Goal: Transaction & Acquisition: Purchase product/service

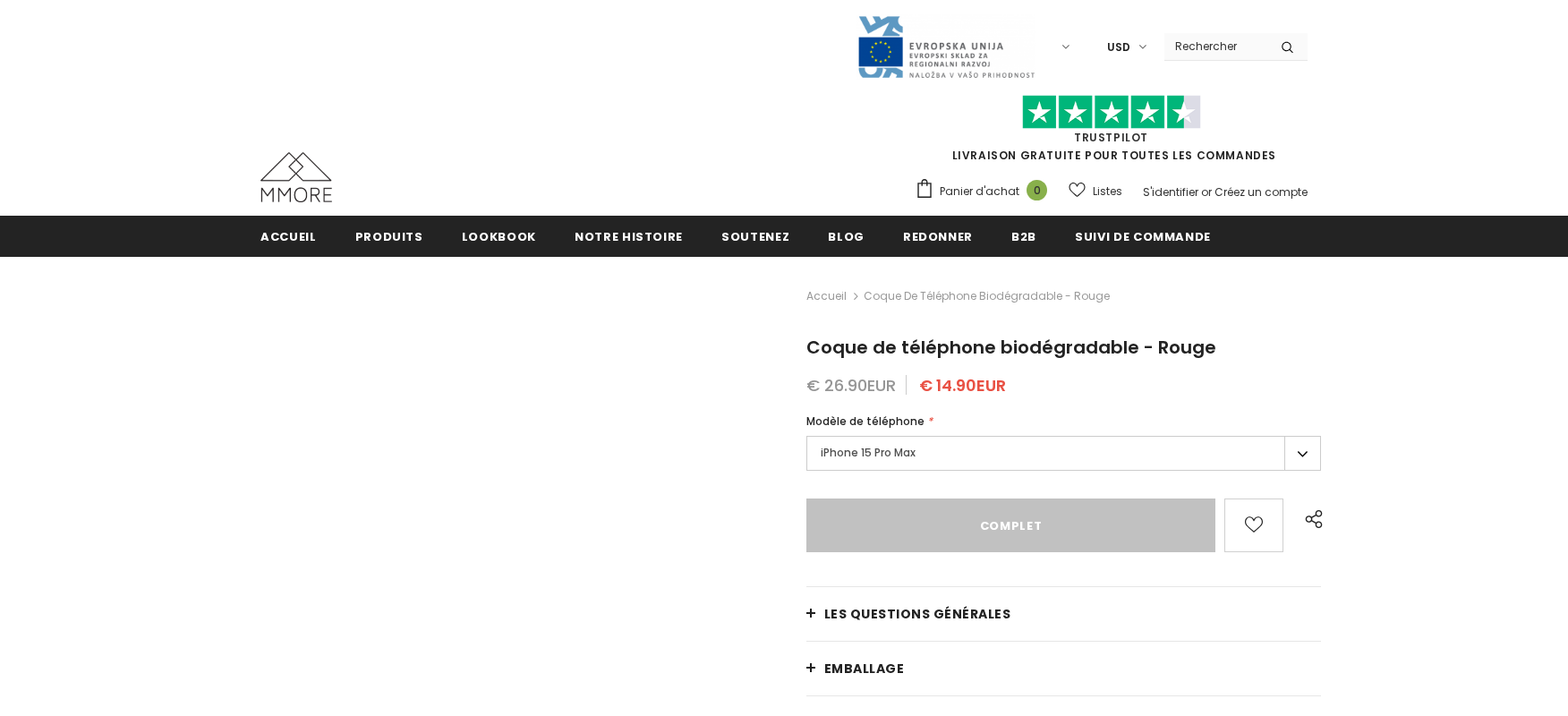
type input "Sold Out"
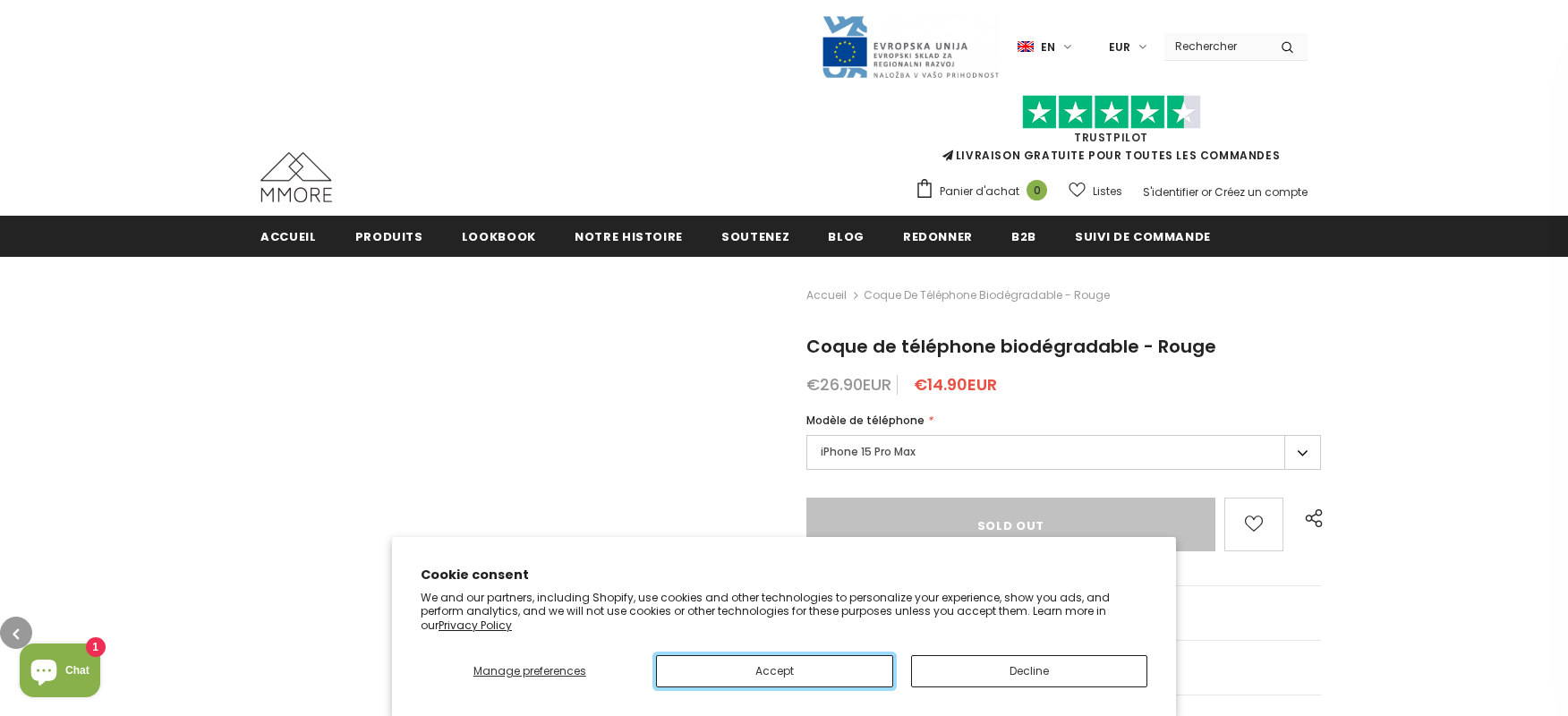
click at [774, 670] on button "Accept" at bounding box center [774, 671] width 236 height 33
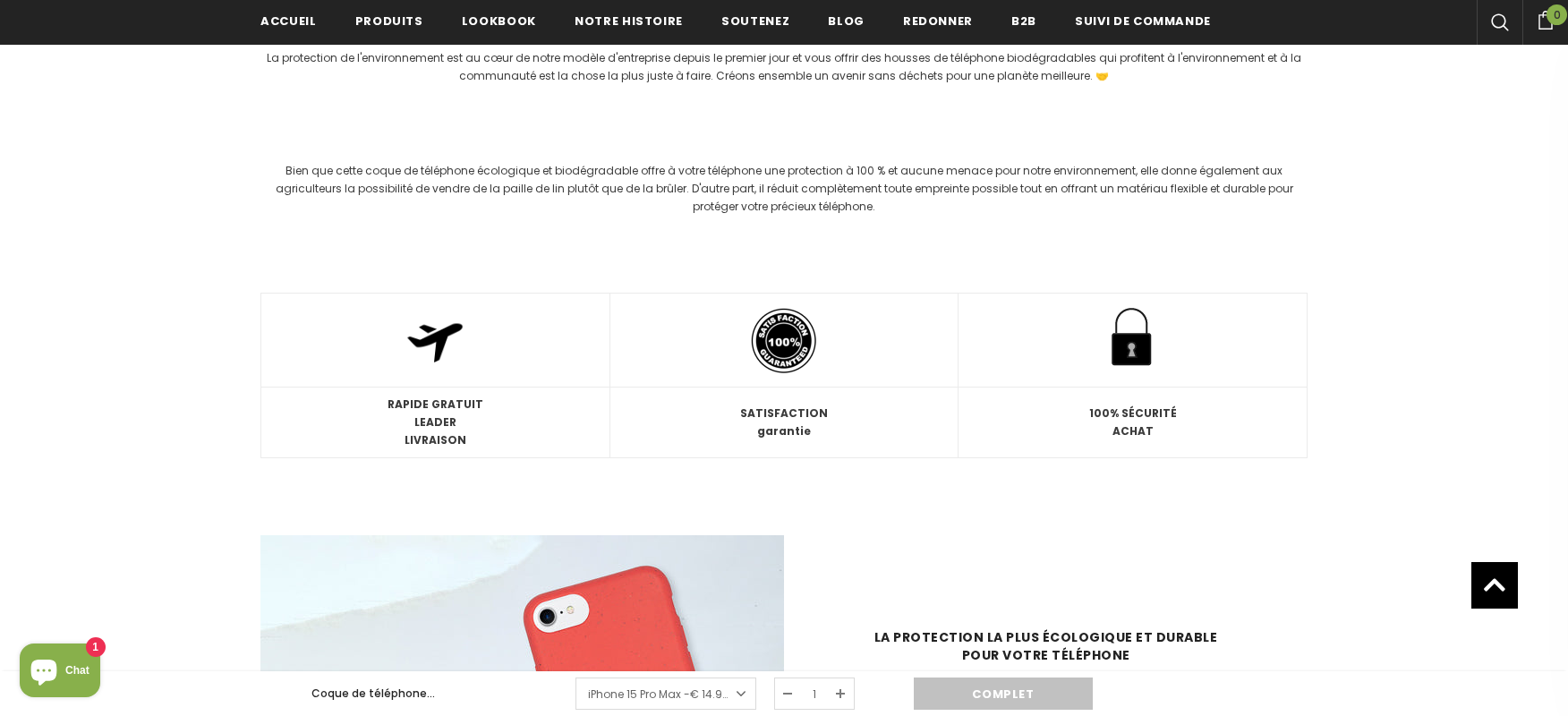
scroll to position [2147, 0]
